Goal: Task Accomplishment & Management: Manage account settings

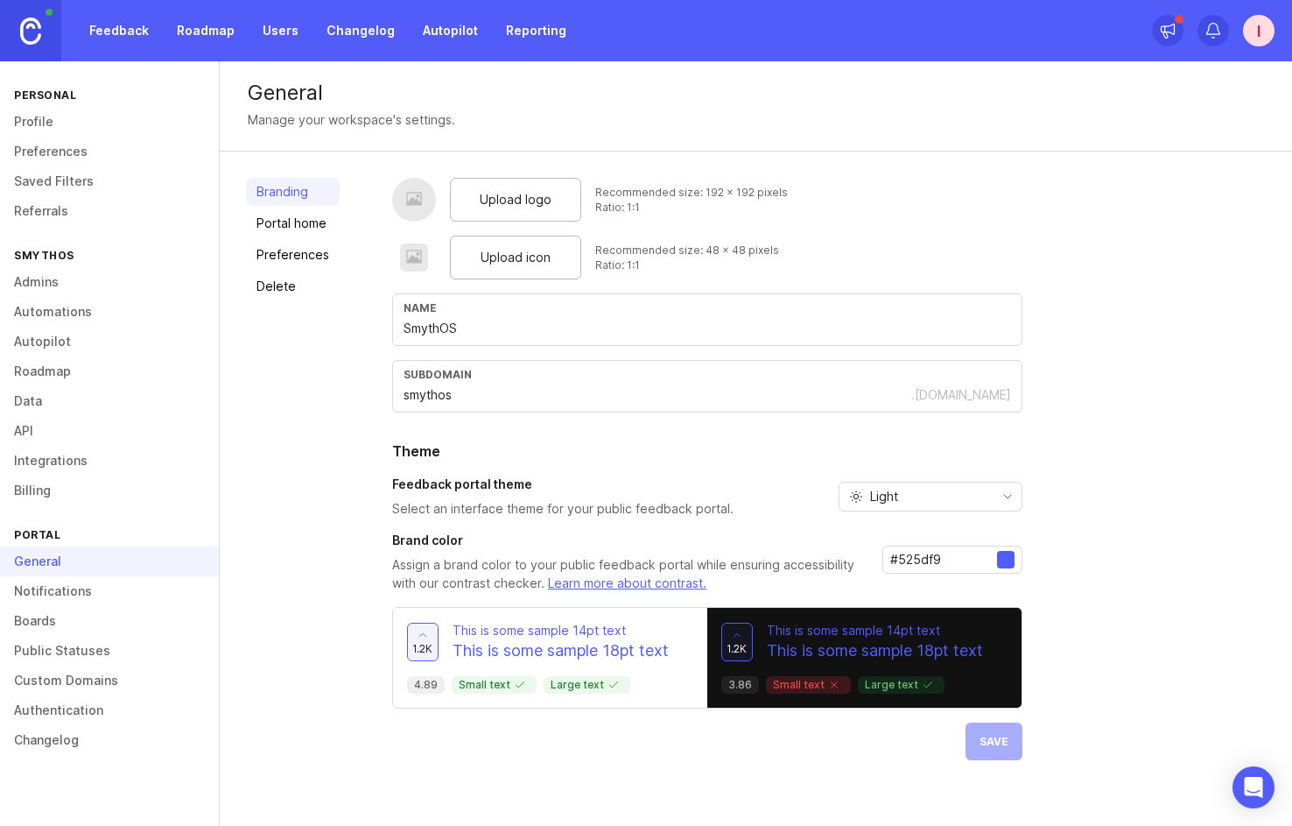
click at [69, 147] on link "Preferences" at bounding box center [109, 152] width 219 height 30
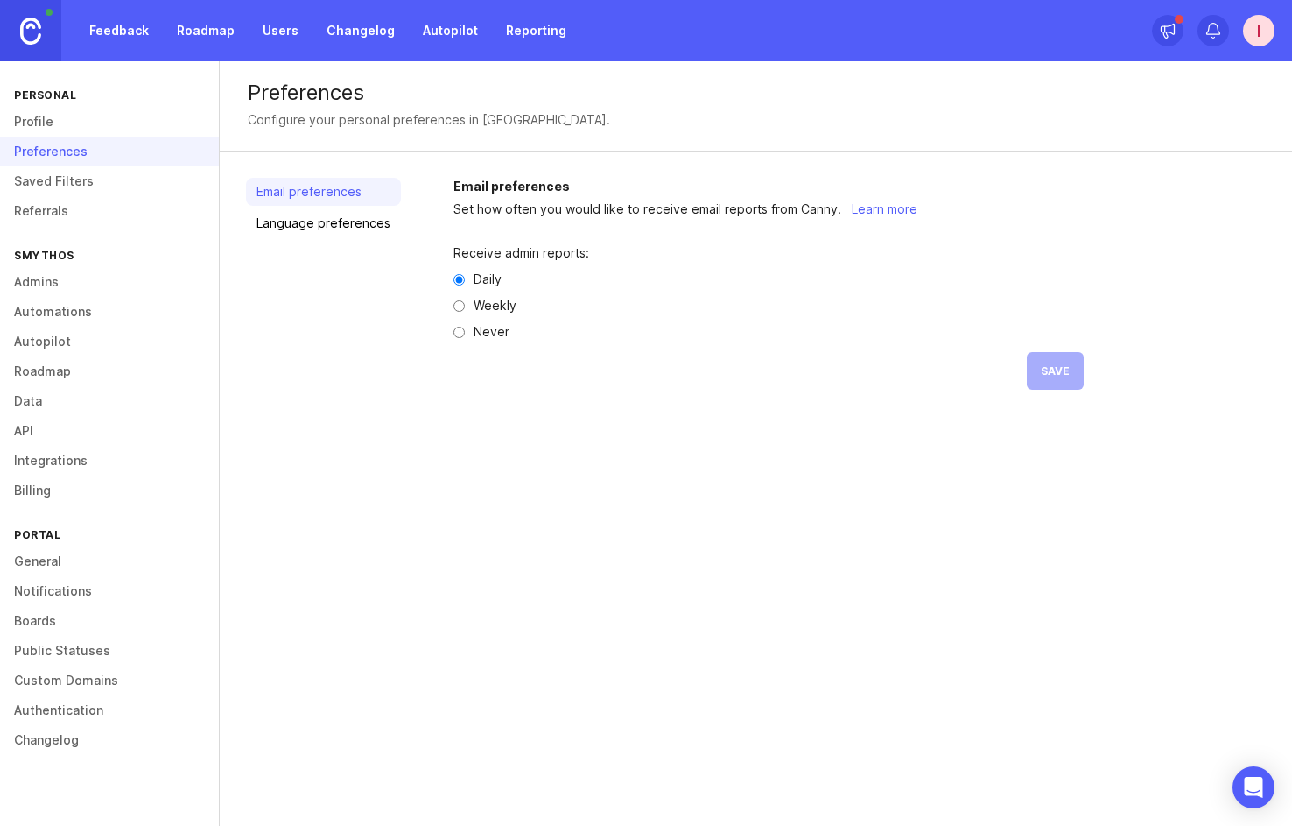
click at [95, 129] on link "Profile" at bounding box center [109, 122] width 219 height 30
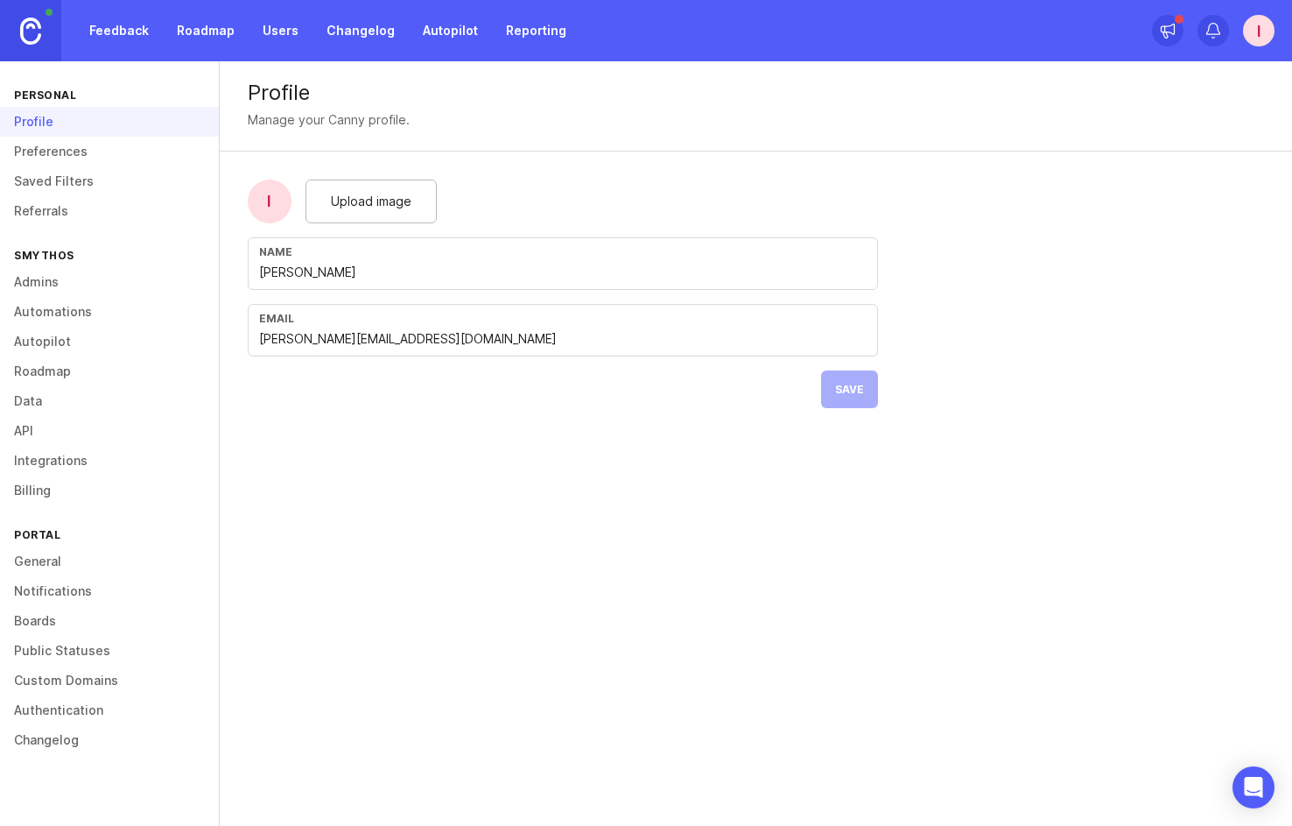
click at [63, 141] on link "Preferences" at bounding box center [109, 152] width 219 height 30
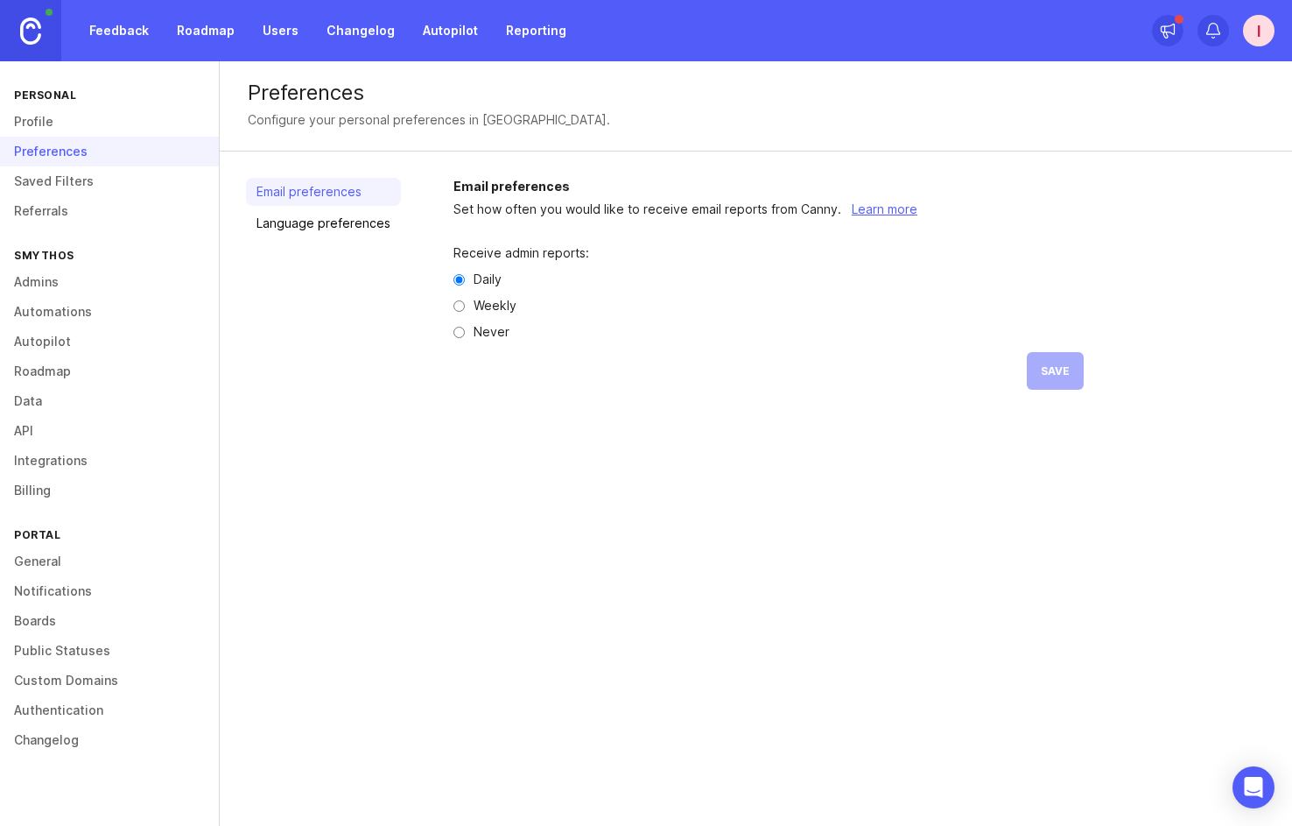
click at [63, 172] on link "Saved Filters" at bounding box center [109, 181] width 219 height 30
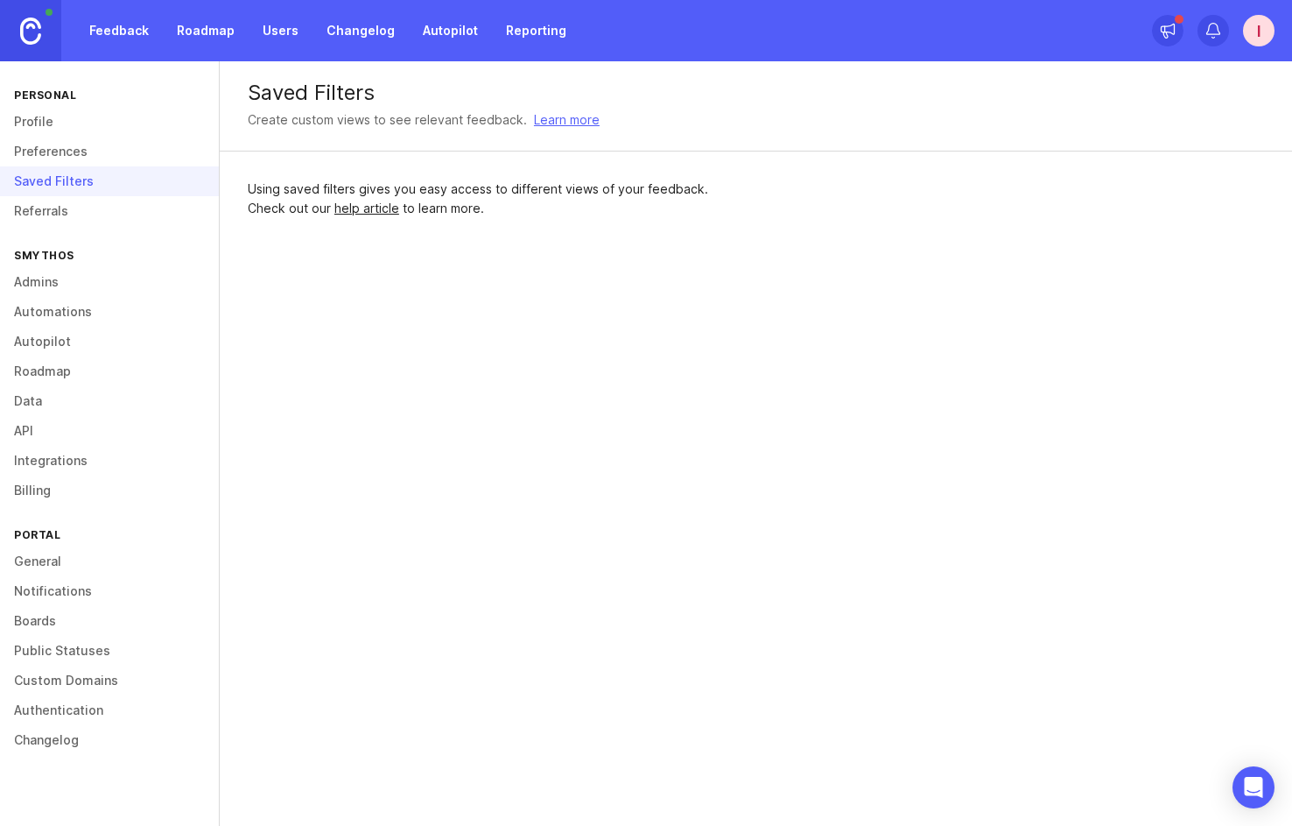
click at [64, 202] on link "Referrals" at bounding box center [109, 211] width 219 height 30
click at [60, 221] on div "Referrals" at bounding box center [109, 211] width 219 height 30
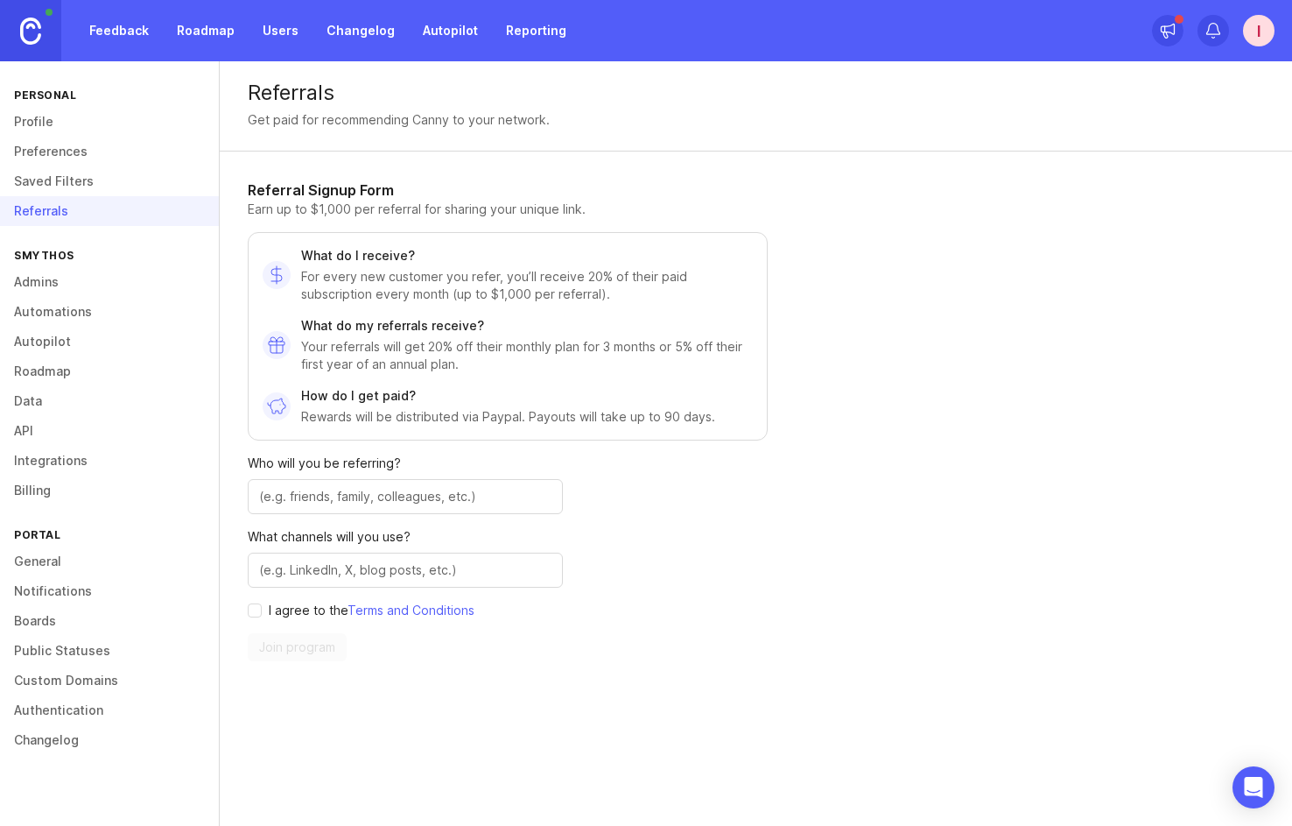
click at [78, 327] on link "Autopilot" at bounding box center [109, 342] width 219 height 30
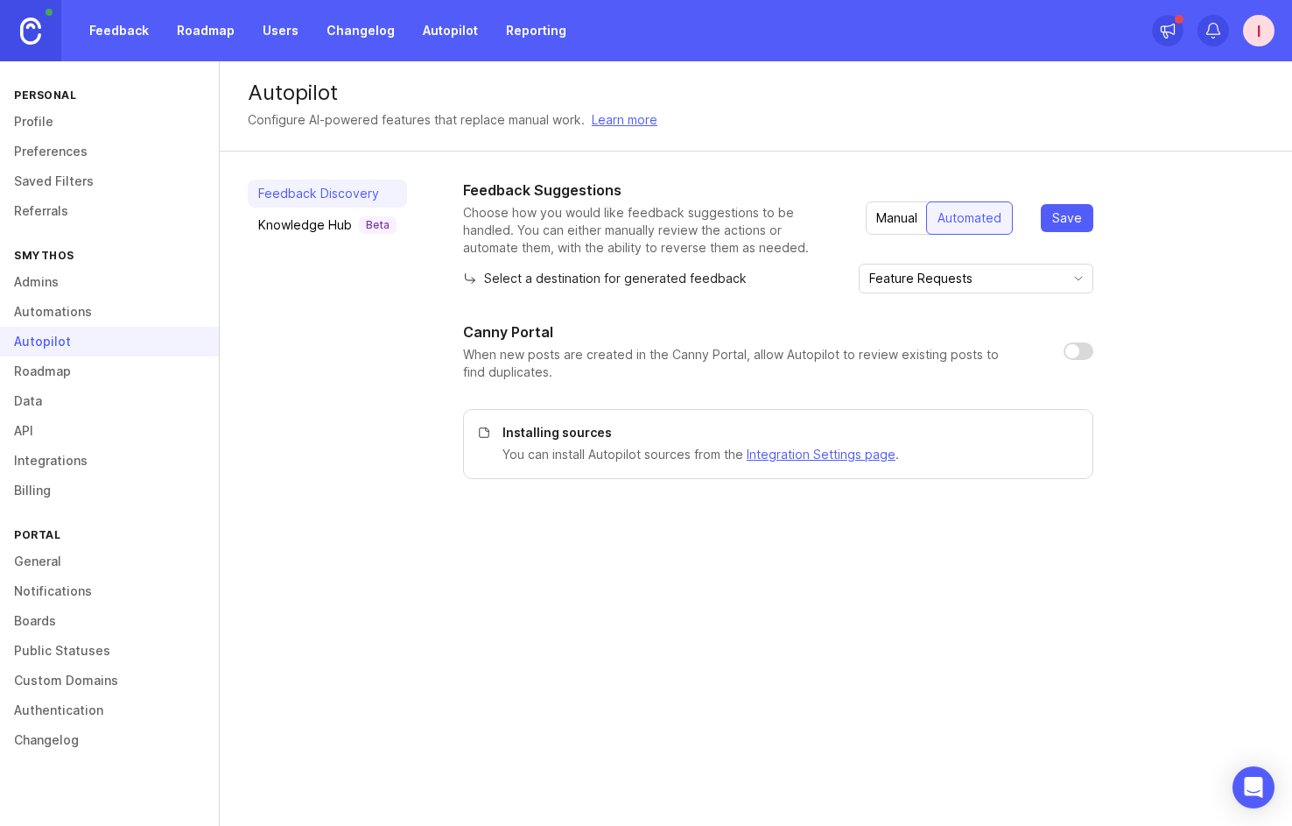
click at [72, 280] on link "Admins" at bounding box center [109, 282] width 219 height 30
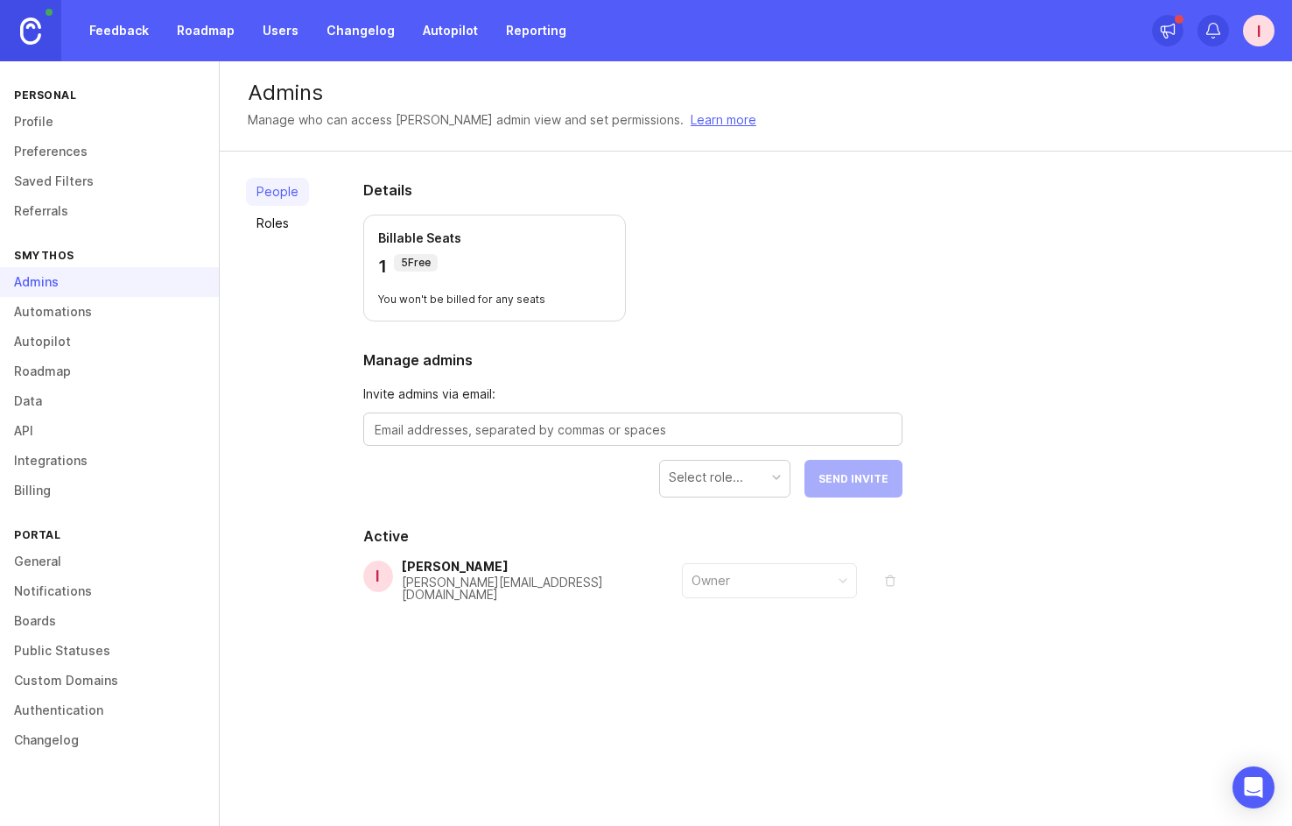
click at [527, 432] on textarea at bounding box center [633, 429] width 517 height 19
click at [403, 436] on textarea "amber" at bounding box center [633, 429] width 517 height 19
paste textarea "@[DOMAIN_NAME]"
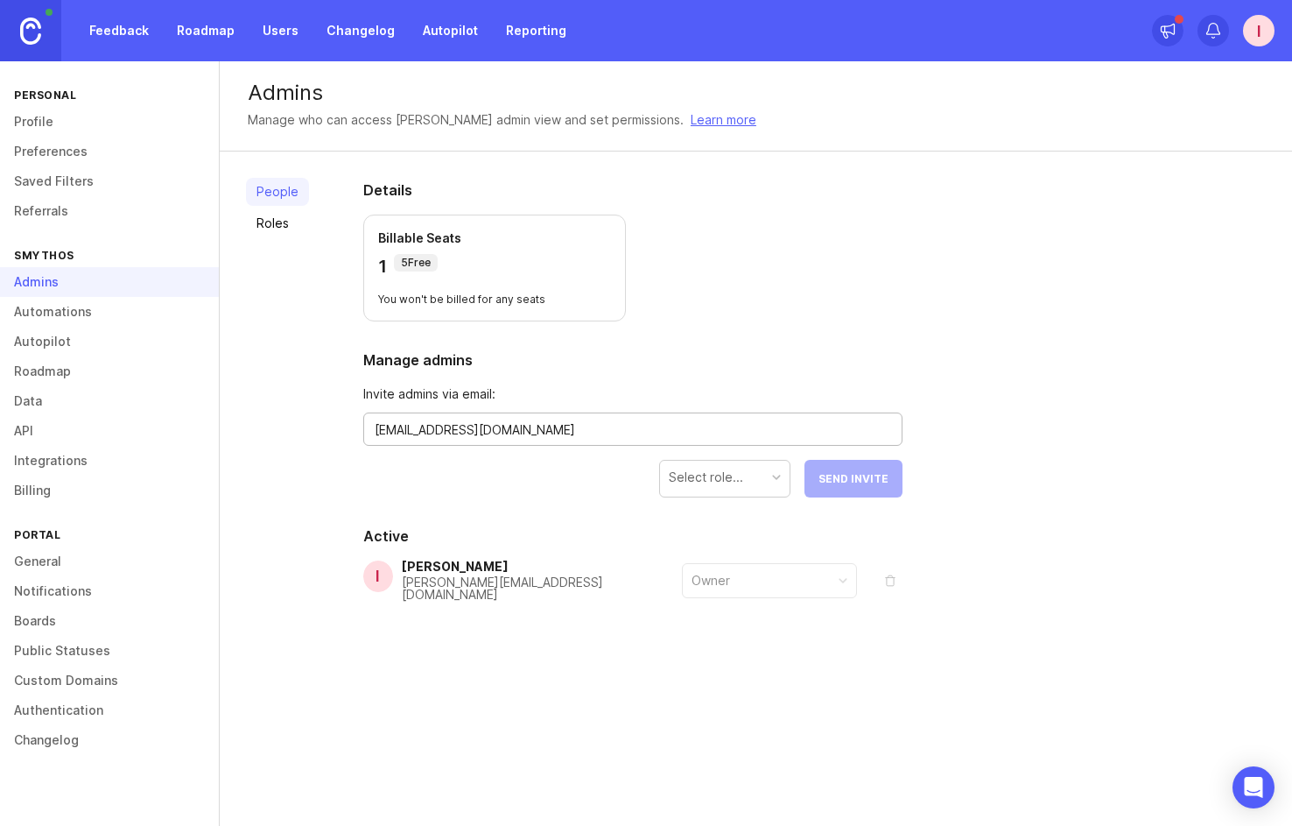
type textarea "[EMAIL_ADDRESS][DOMAIN_NAME]"
click at [764, 472] on div "Select role..." at bounding box center [725, 477] width 130 height 33
click at [841, 464] on button "Send Invite" at bounding box center [854, 479] width 98 height 38
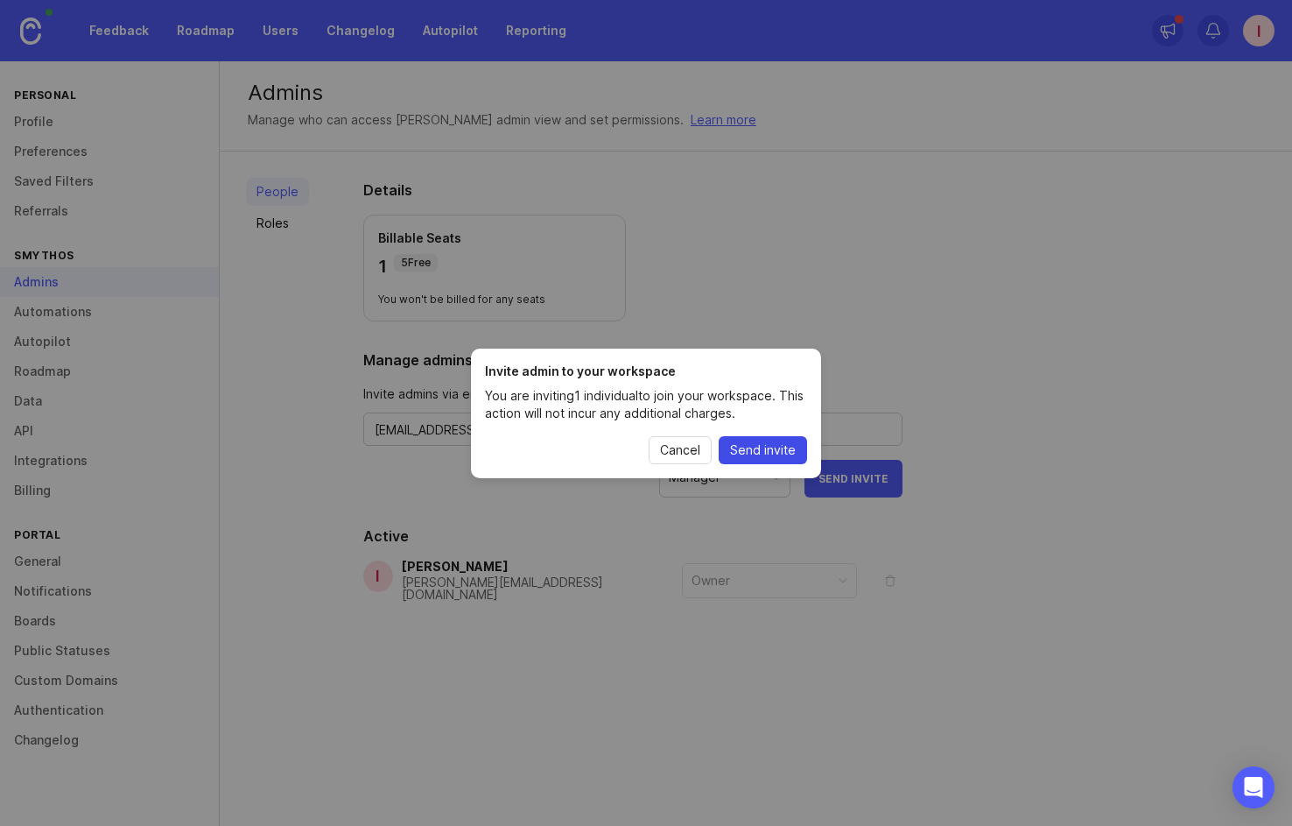
click at [777, 450] on span "Send invite" at bounding box center [763, 450] width 66 height 18
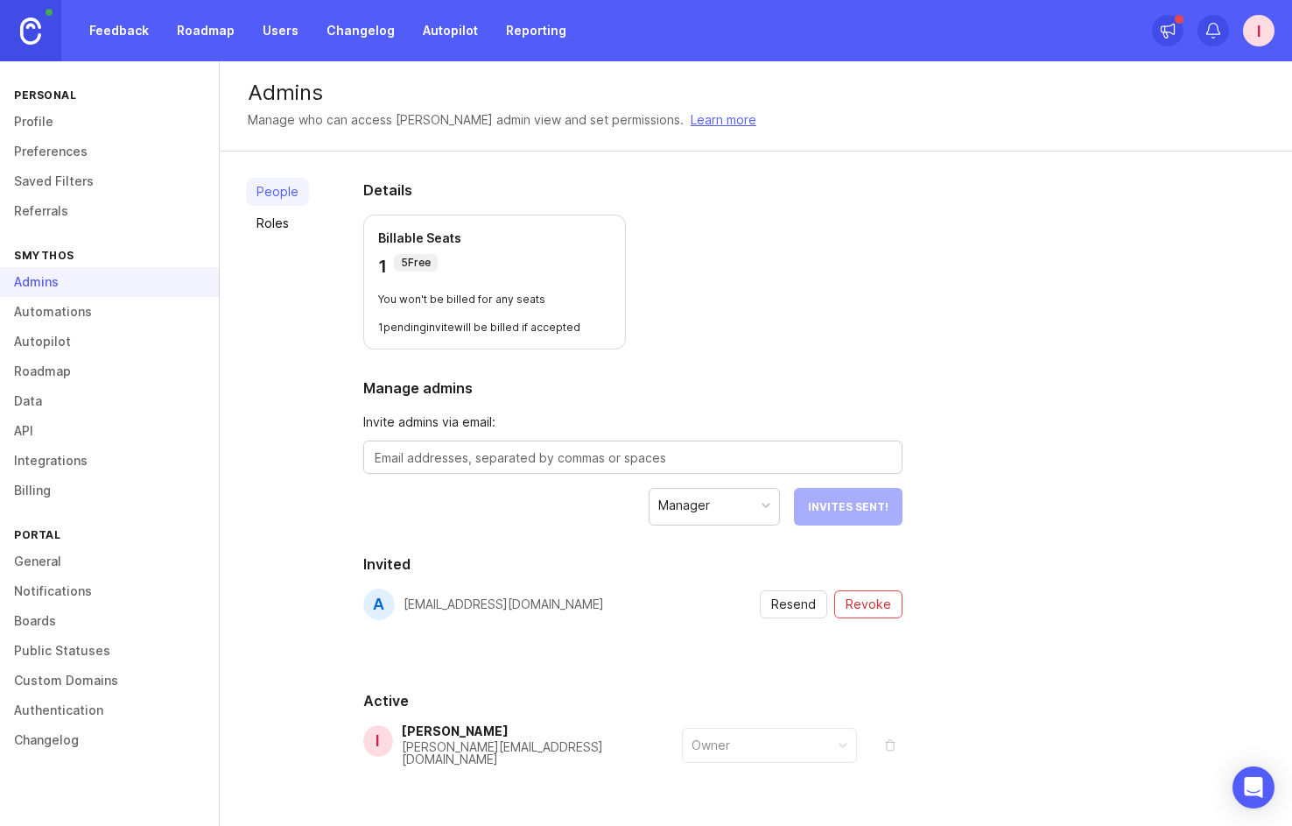
scroll to position [46, 0]
